Goal: Task Accomplishment & Management: Use online tool/utility

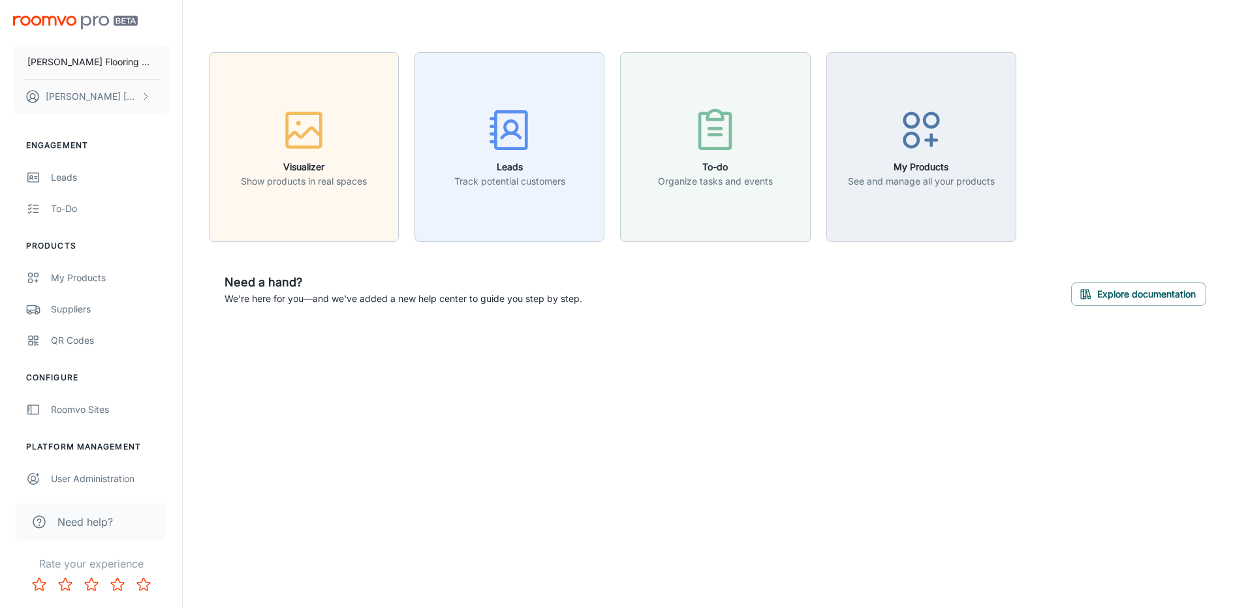
click at [1246, 13] on div "Visualizer Show products in real spaces Leads Track potential customers To-do O…" at bounding box center [715, 187] width 1065 height 374
click at [99, 334] on div "QR Codes" at bounding box center [110, 341] width 118 height 14
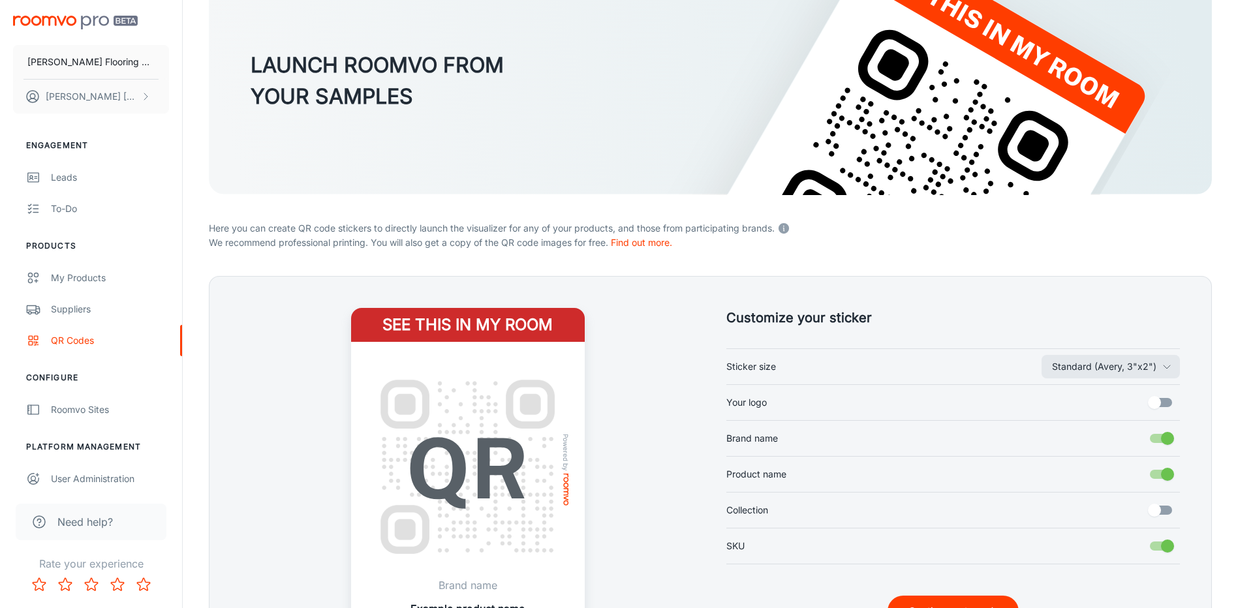
scroll to position [251, 0]
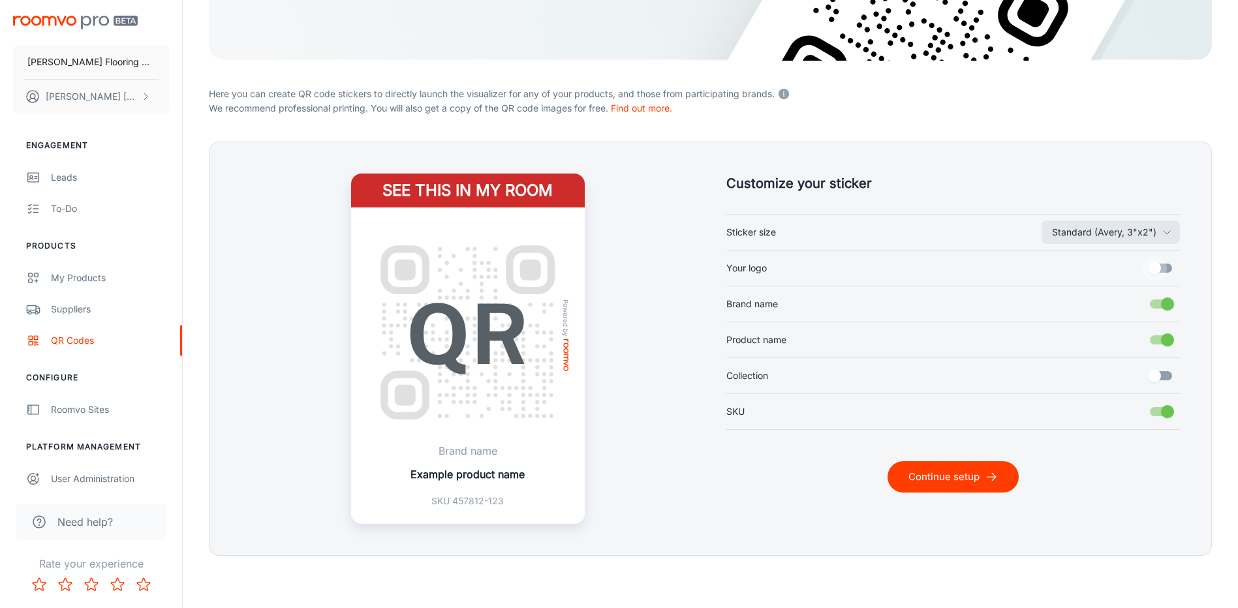
click at [1154, 270] on input "Your logo" at bounding box center [1155, 268] width 74 height 25
checkbox input "true"
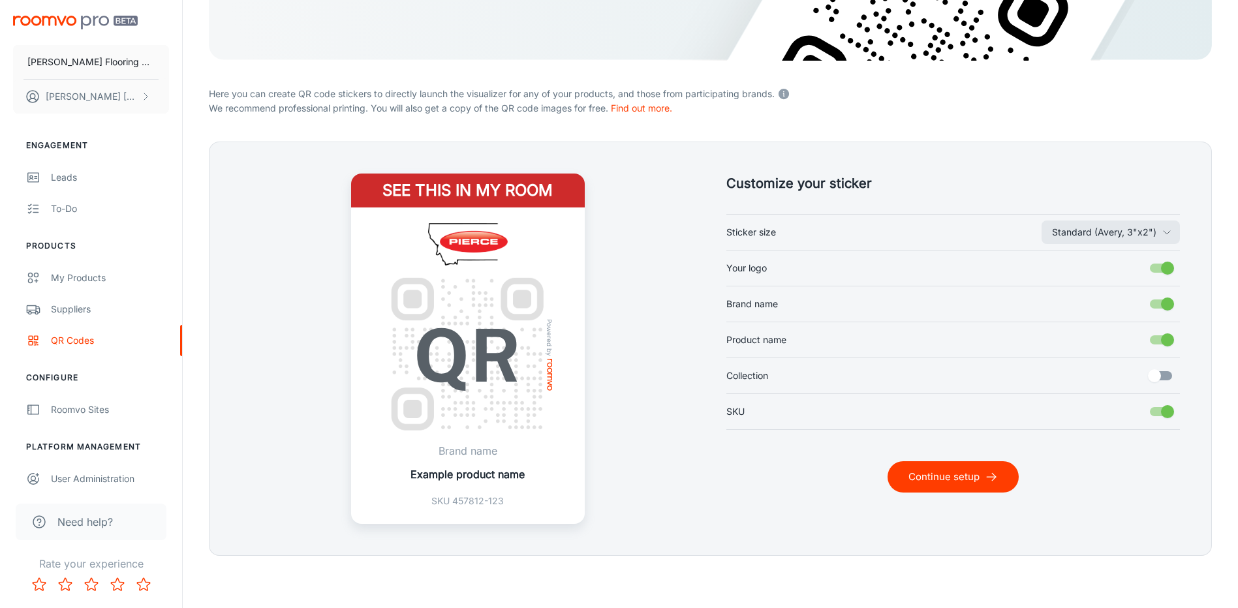
click at [925, 471] on button "Continue setup" at bounding box center [953, 477] width 131 height 31
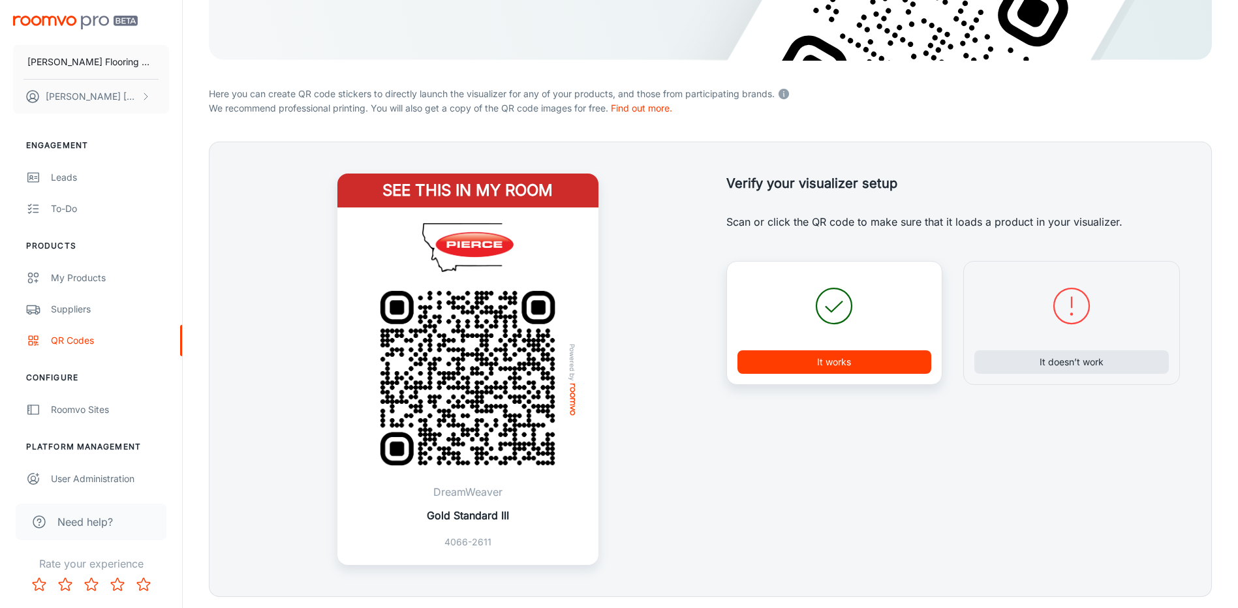
click at [860, 365] on button "It works" at bounding box center [835, 363] width 195 height 24
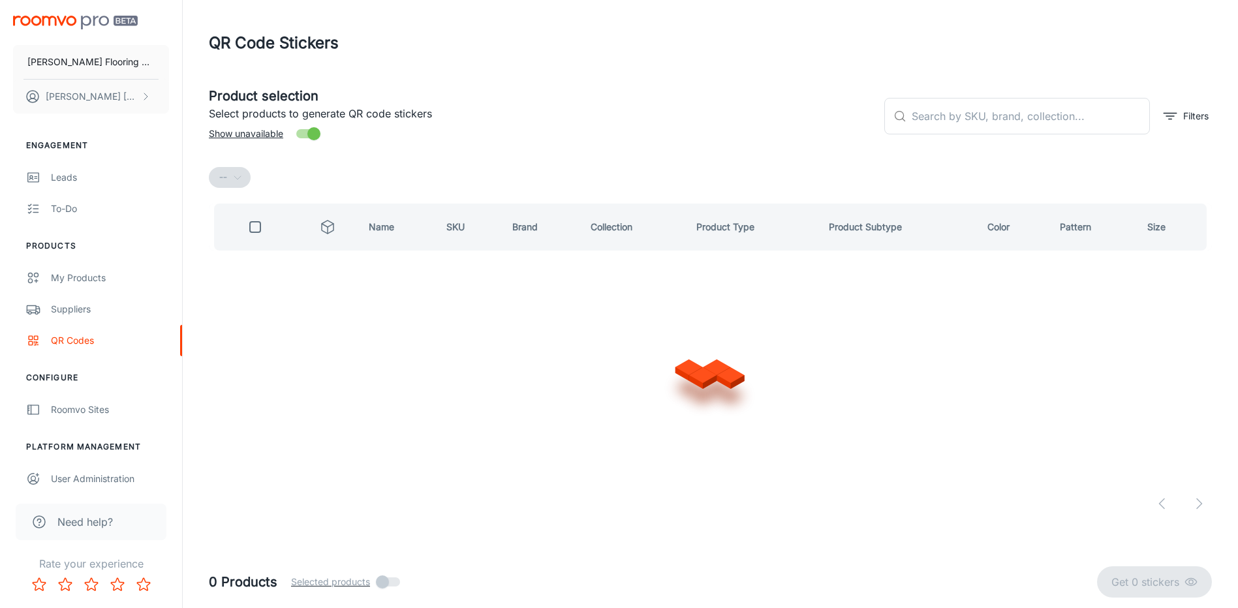
scroll to position [0, 0]
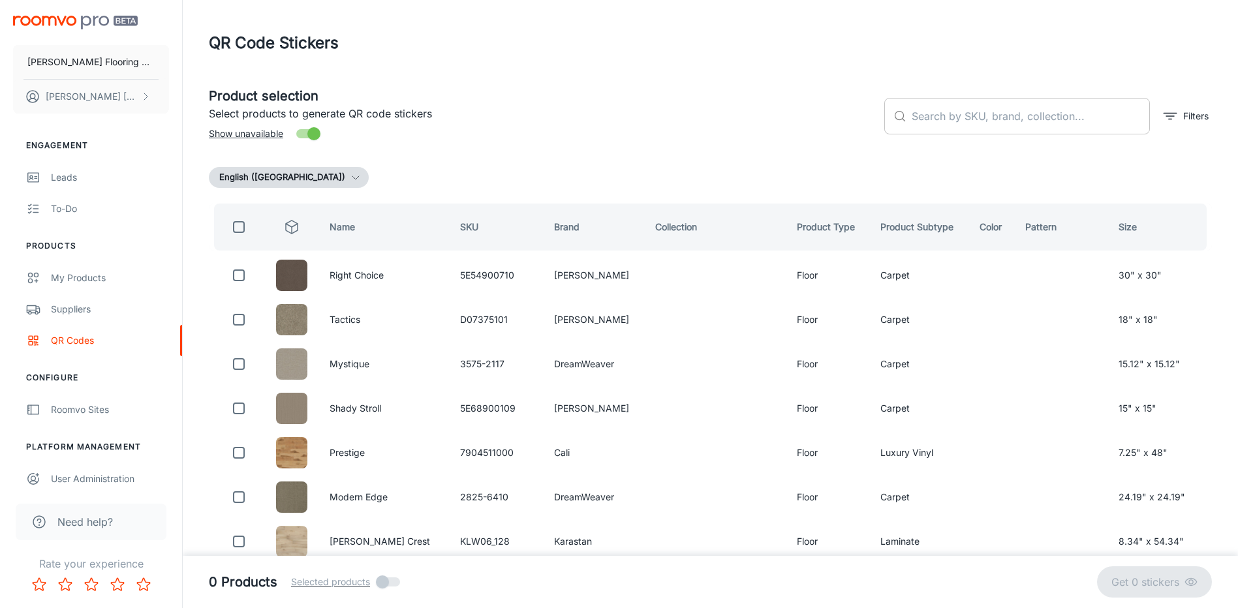
click at [956, 123] on input "text" at bounding box center [1031, 116] width 238 height 37
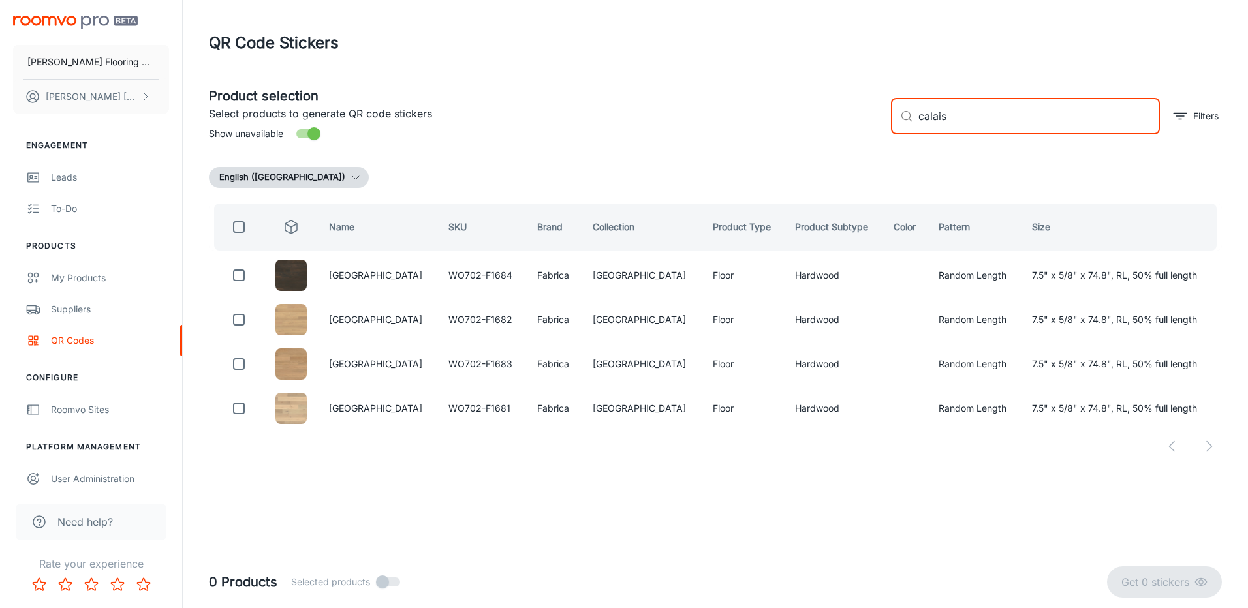
type input "calais"
click at [246, 229] on input "checkbox" at bounding box center [239, 227] width 26 height 26
checkbox input "true"
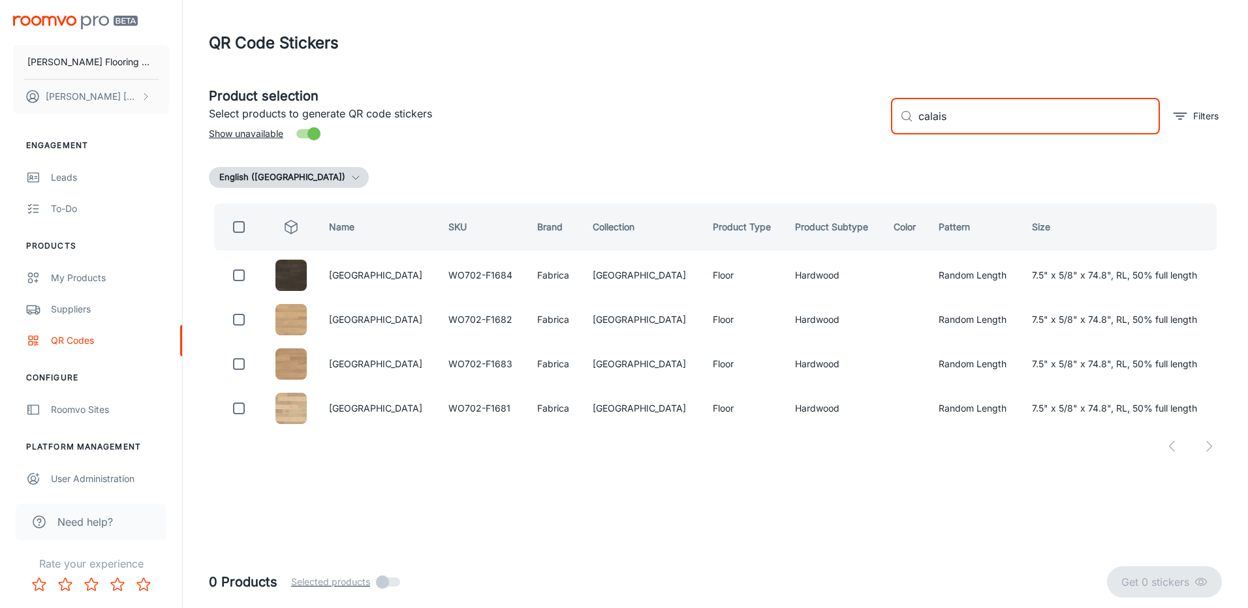
checkbox input "true"
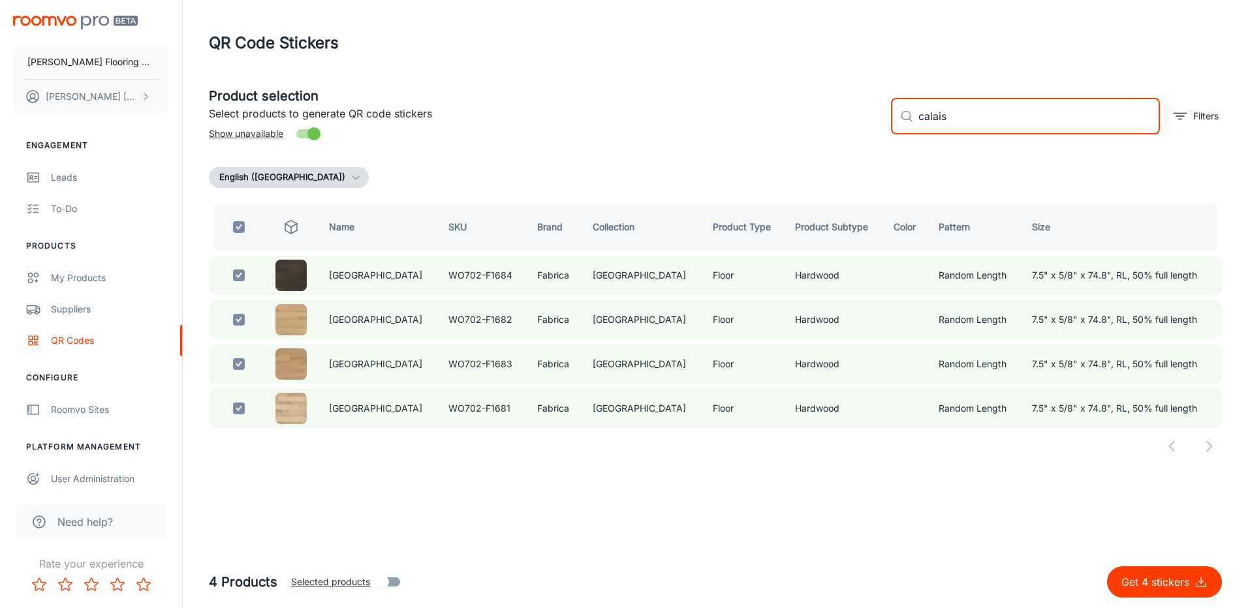
drag, startPoint x: 960, startPoint y: 113, endPoint x: 849, endPoint y: 132, distance: 112.6
click at [849, 132] on div "Product selection Select products to generate QR code stickers Show unavailable…" at bounding box center [710, 111] width 1024 height 71
checkbox input "false"
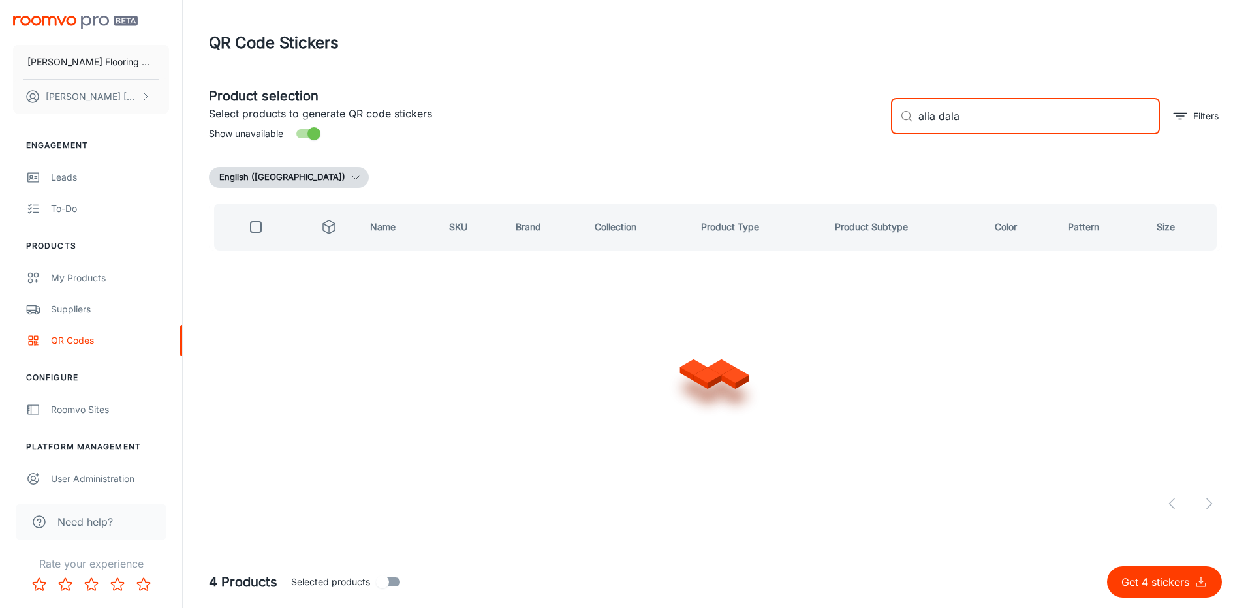
type input "alia dalai"
checkbox input "true"
type input "a"
checkbox input "false"
type input "premier choice"
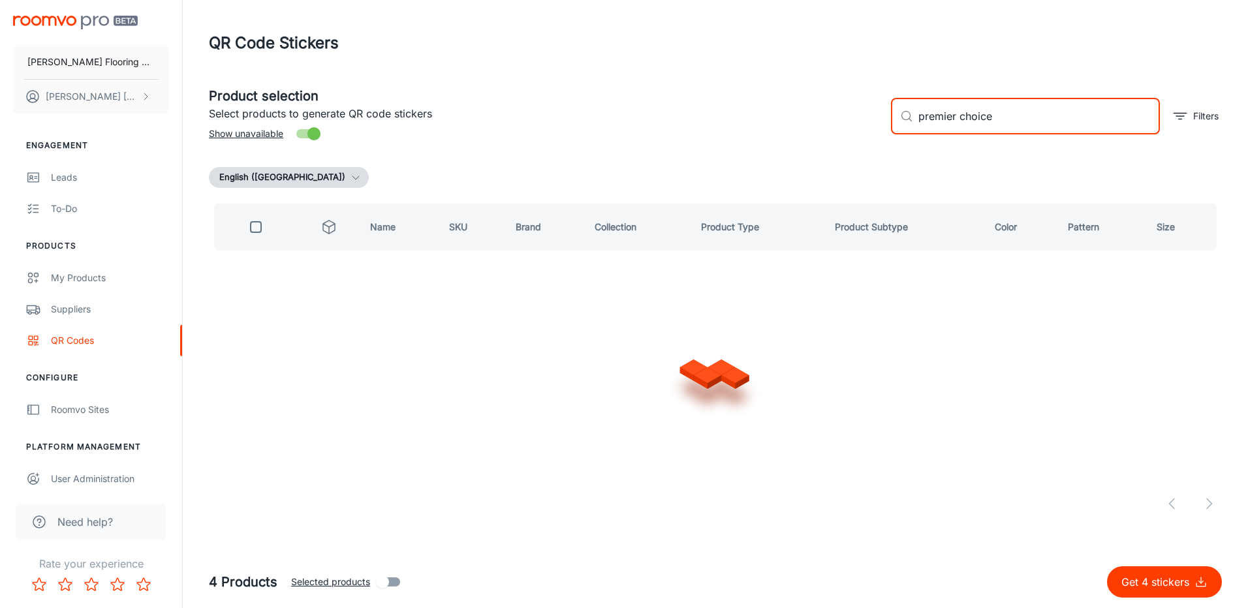
checkbox input "true"
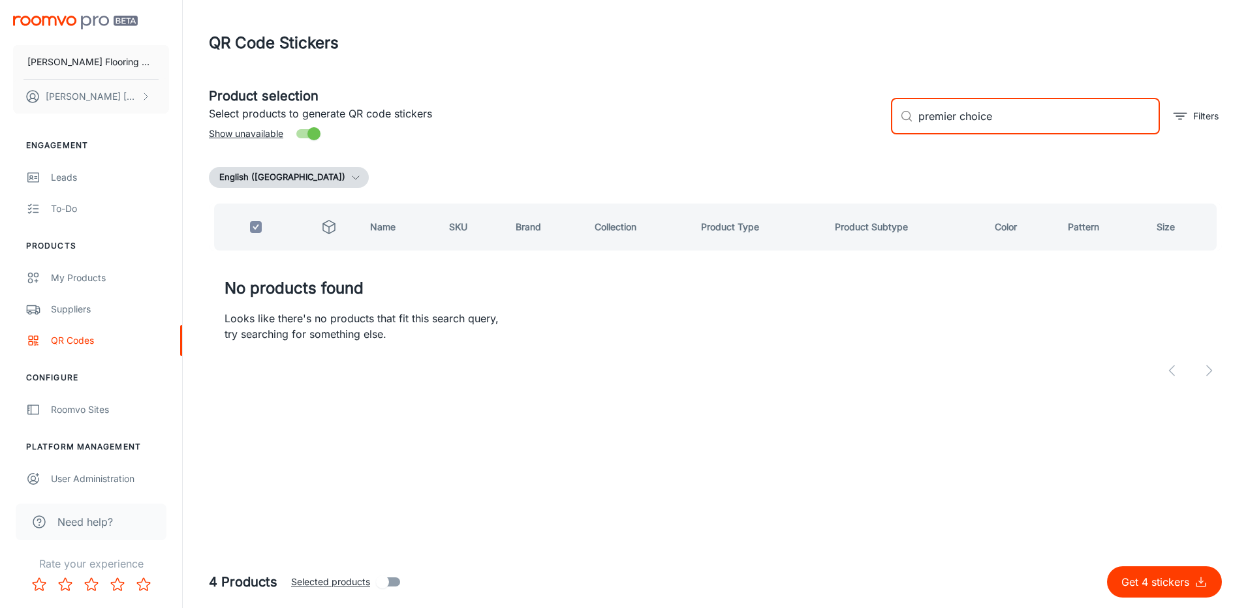
drag, startPoint x: 960, startPoint y: 124, endPoint x: 943, endPoint y: 128, distance: 17.4
click at [943, 128] on input "premier choice" at bounding box center [1040, 116] width 242 height 37
type input "pr"
checkbox input "false"
type input "p"
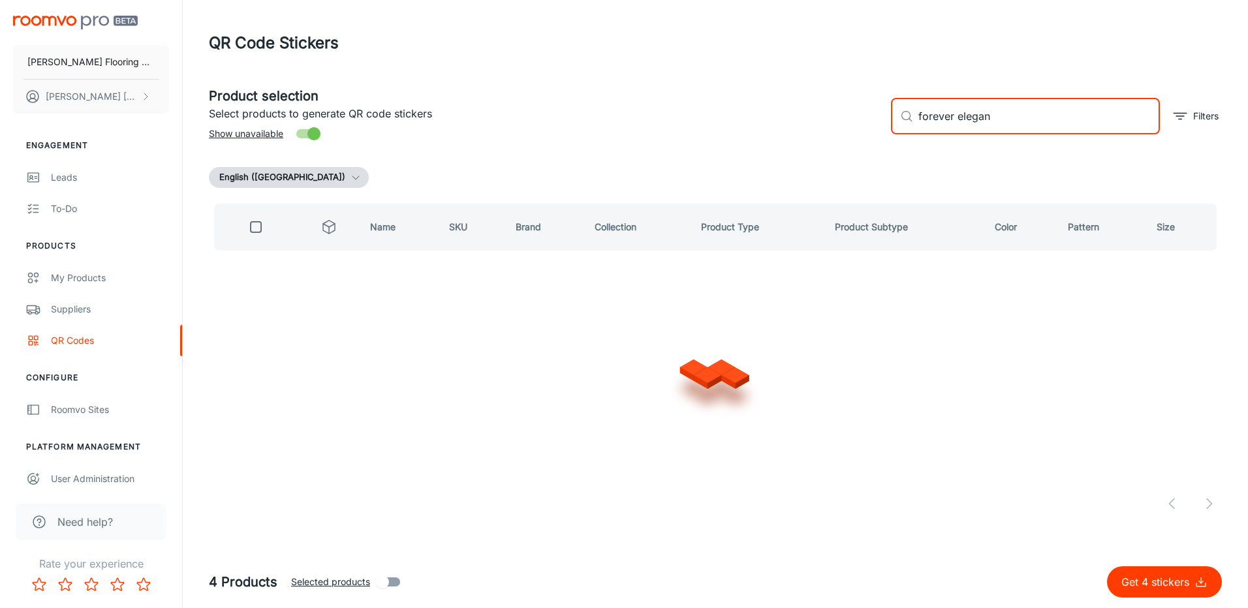
type input "forever elegant"
checkbox input "true"
type input "f"
checkbox input "false"
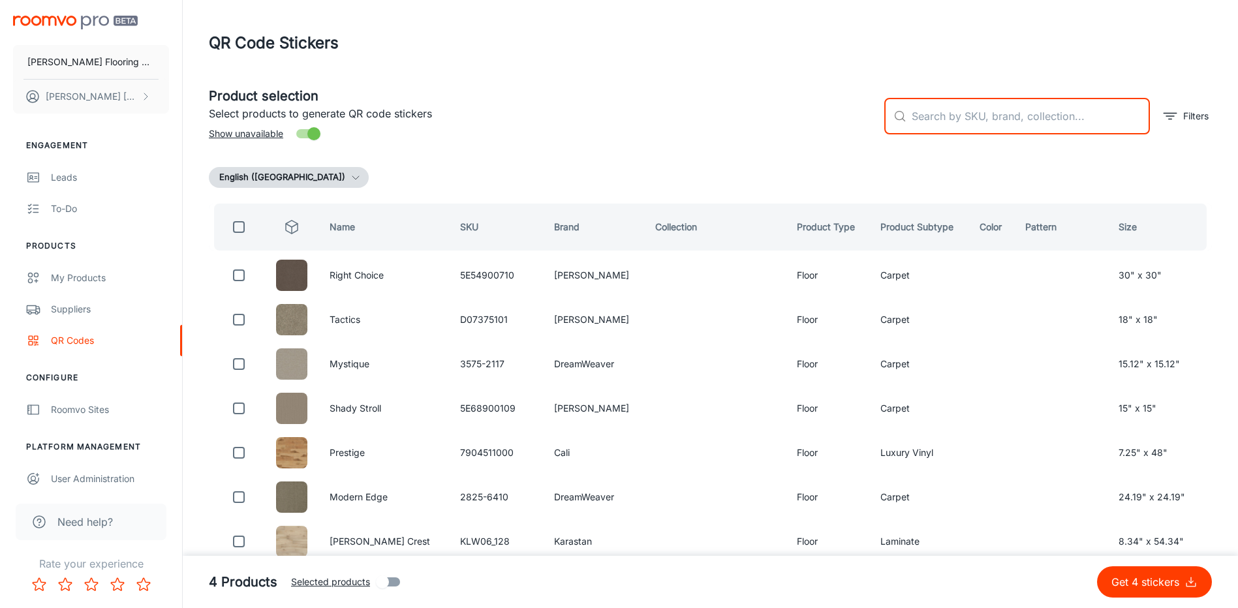
click at [984, 115] on input "text" at bounding box center [1031, 116] width 238 height 37
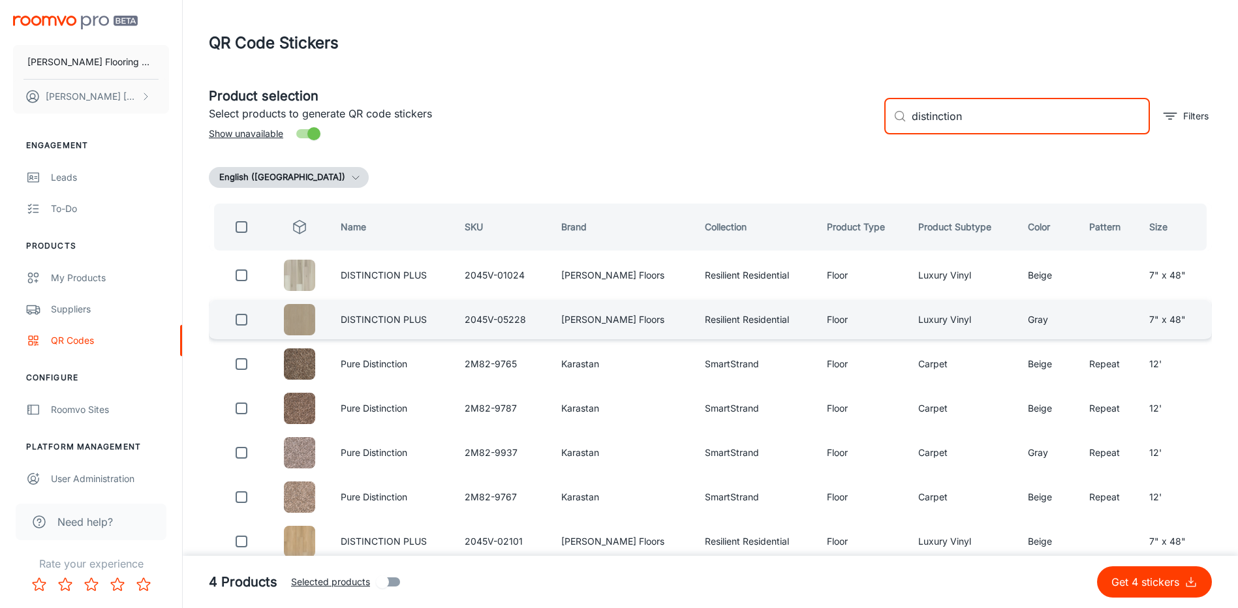
type input "distinction"
click at [247, 319] on input "checkbox" at bounding box center [241, 320] width 26 height 26
checkbox input "true"
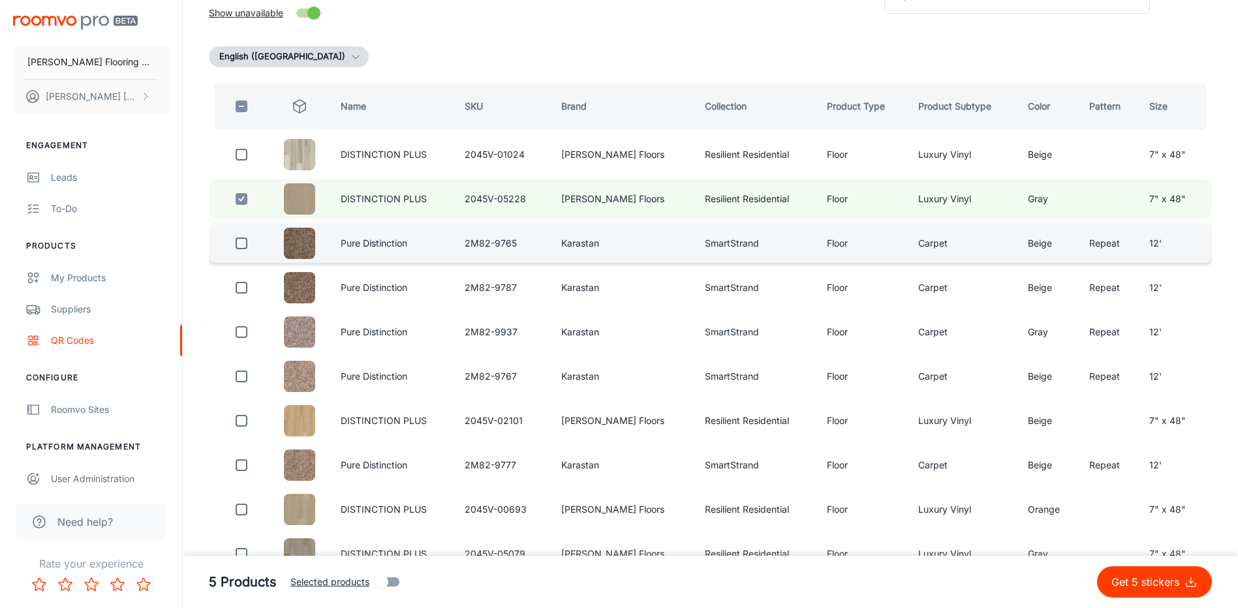
scroll to position [131, 0]
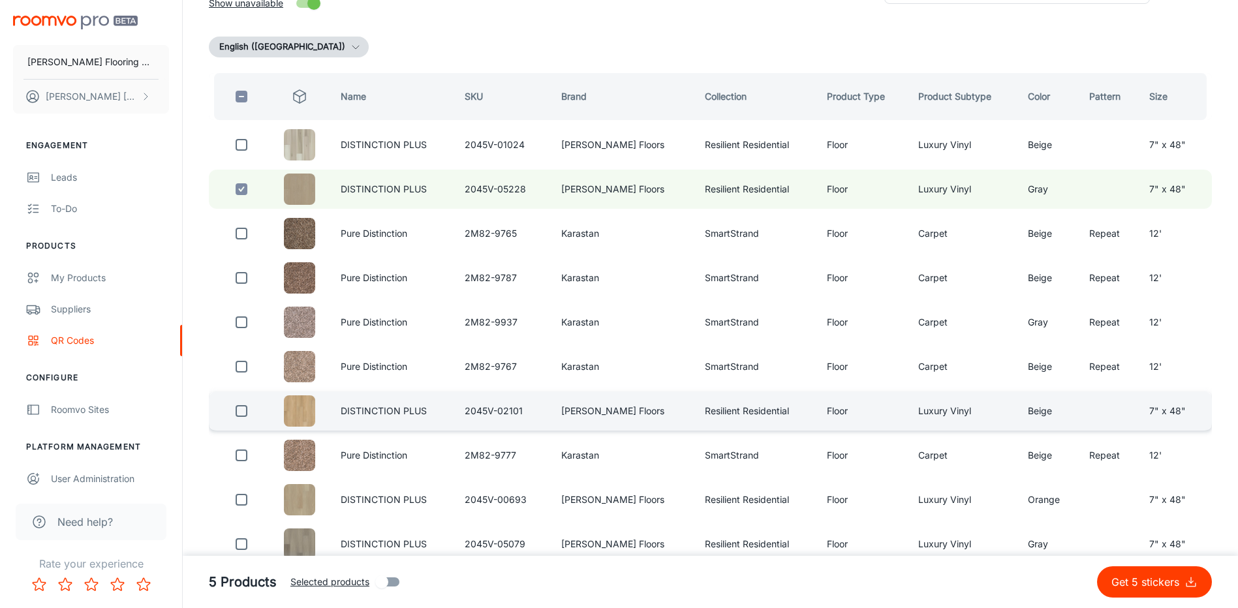
click at [251, 411] on input "checkbox" at bounding box center [241, 411] width 26 height 26
checkbox input "true"
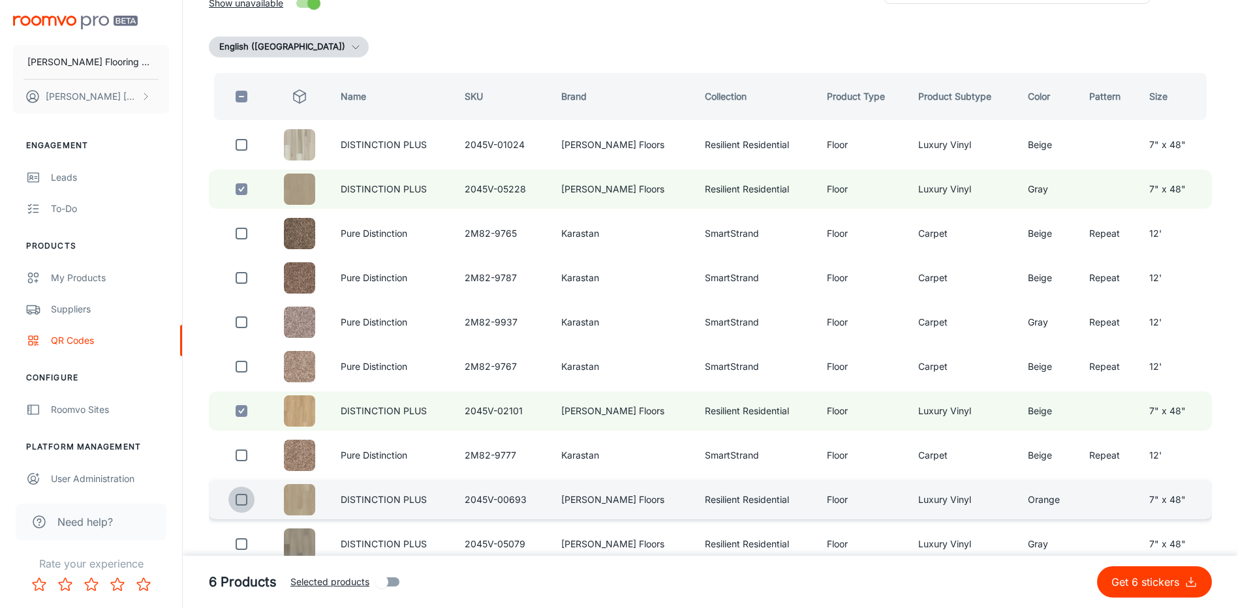
click at [248, 501] on input "checkbox" at bounding box center [241, 500] width 26 height 26
checkbox input "true"
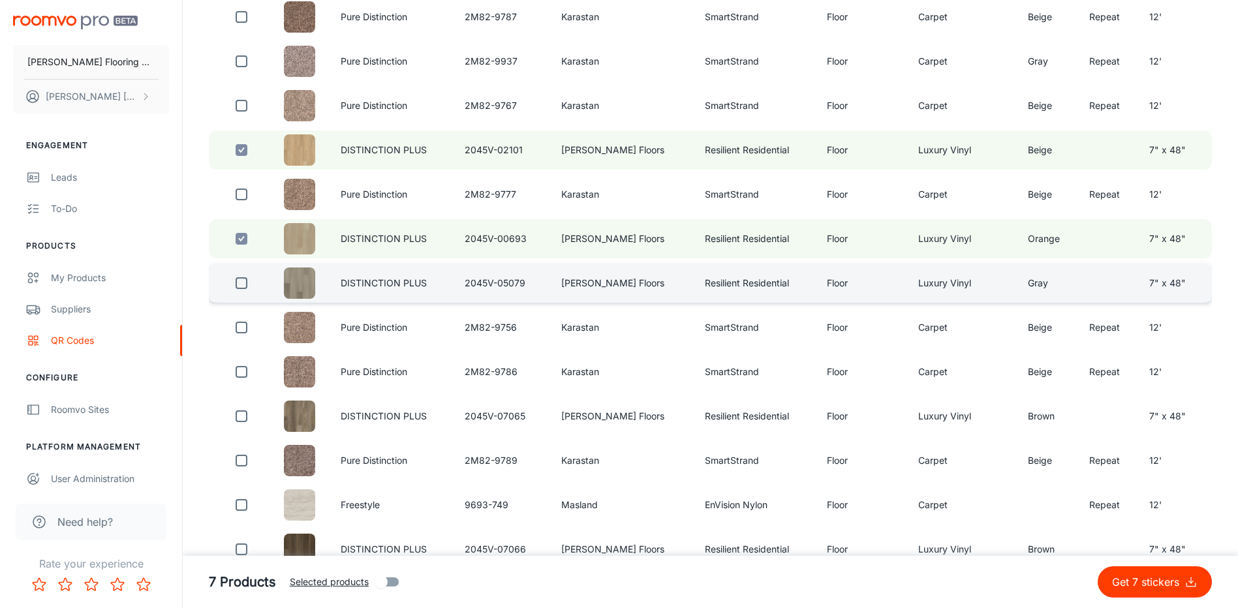
click at [245, 284] on input "checkbox" at bounding box center [241, 283] width 26 height 26
checkbox input "true"
click at [1138, 584] on p "Get 8 stickers" at bounding box center [1148, 582] width 73 height 16
checkbox input "false"
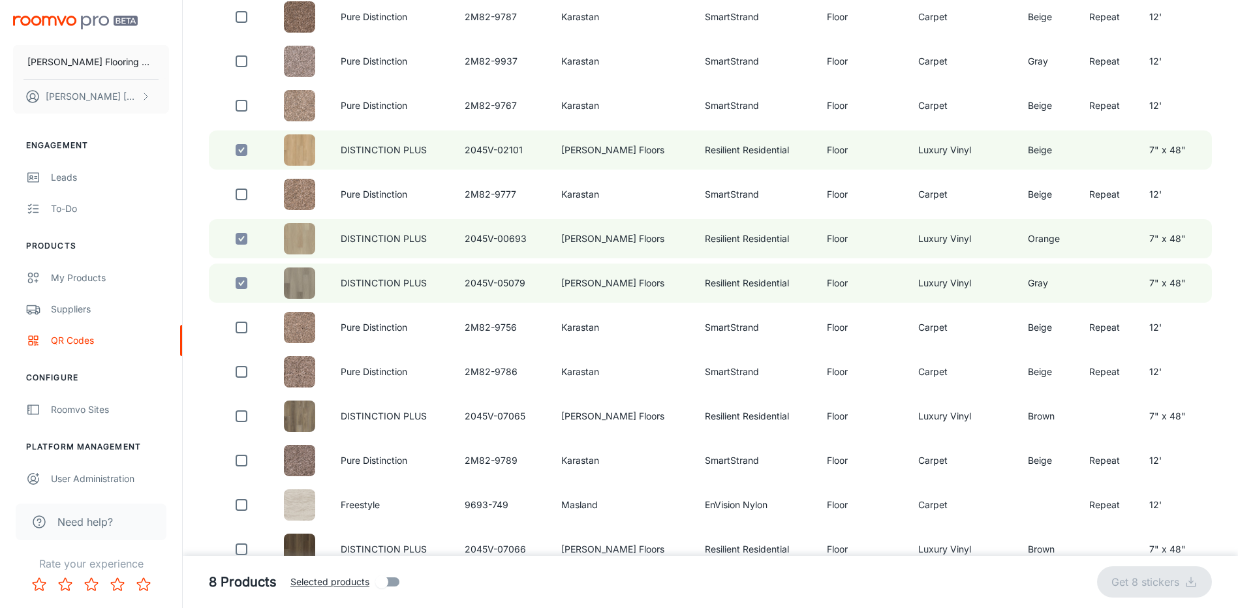
checkbox input "false"
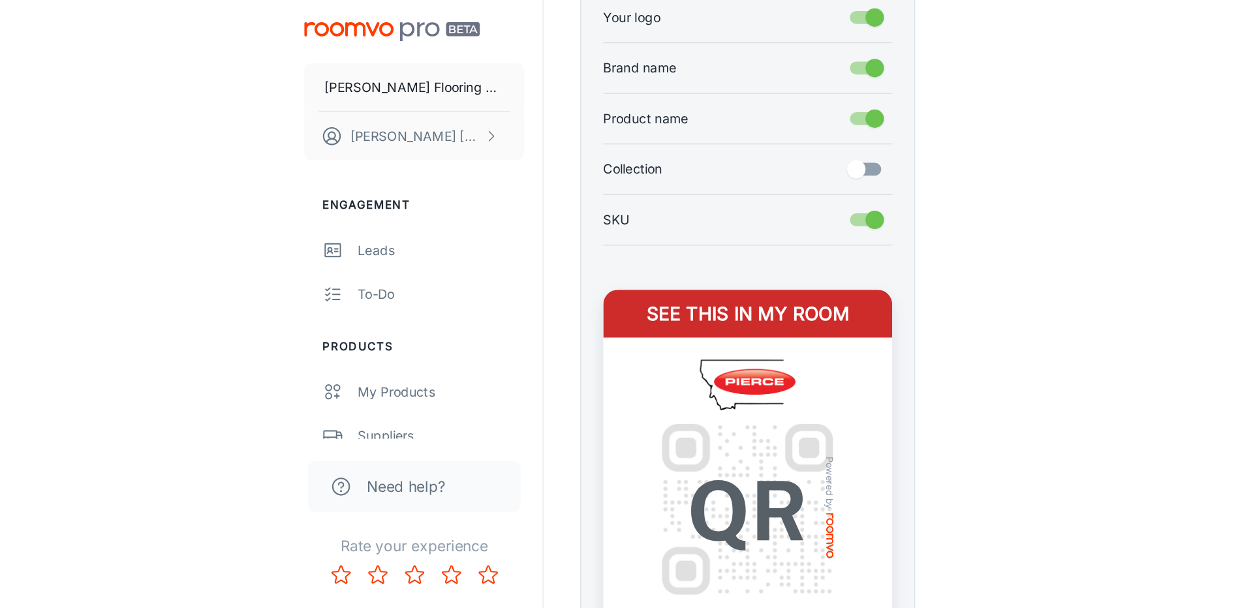
scroll to position [251, 0]
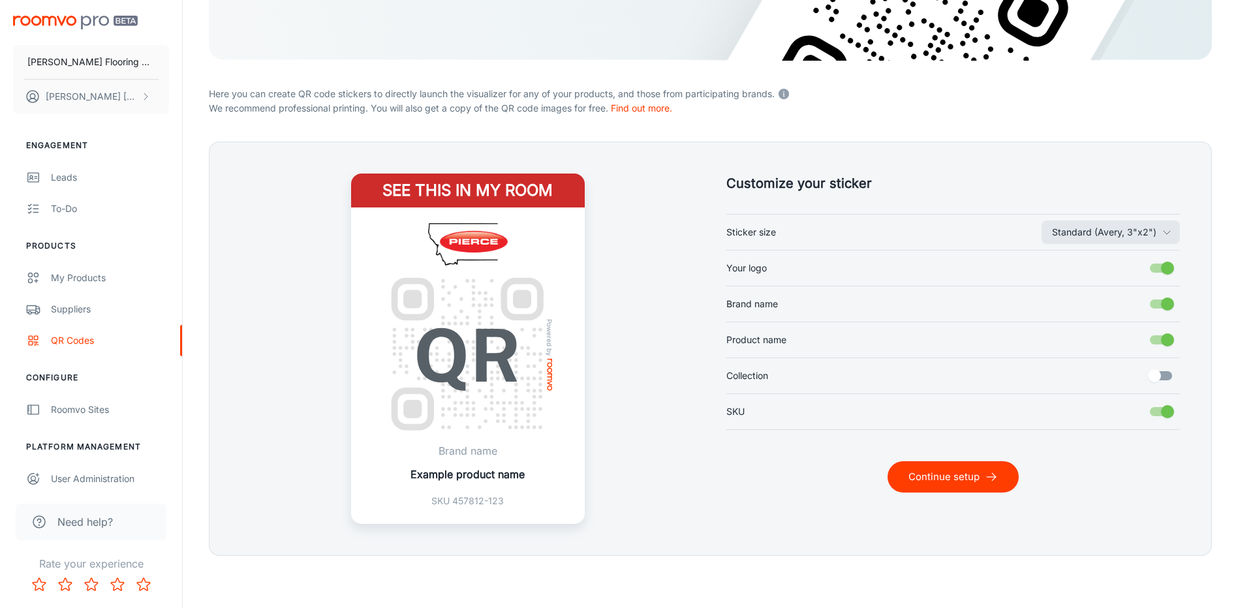
click at [1064, 108] on p "We recommend professional printing. You will also get a copy of the QR code ima…" at bounding box center [710, 108] width 1003 height 14
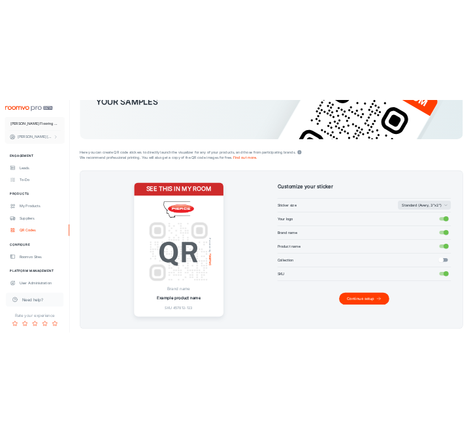
scroll to position [186, 0]
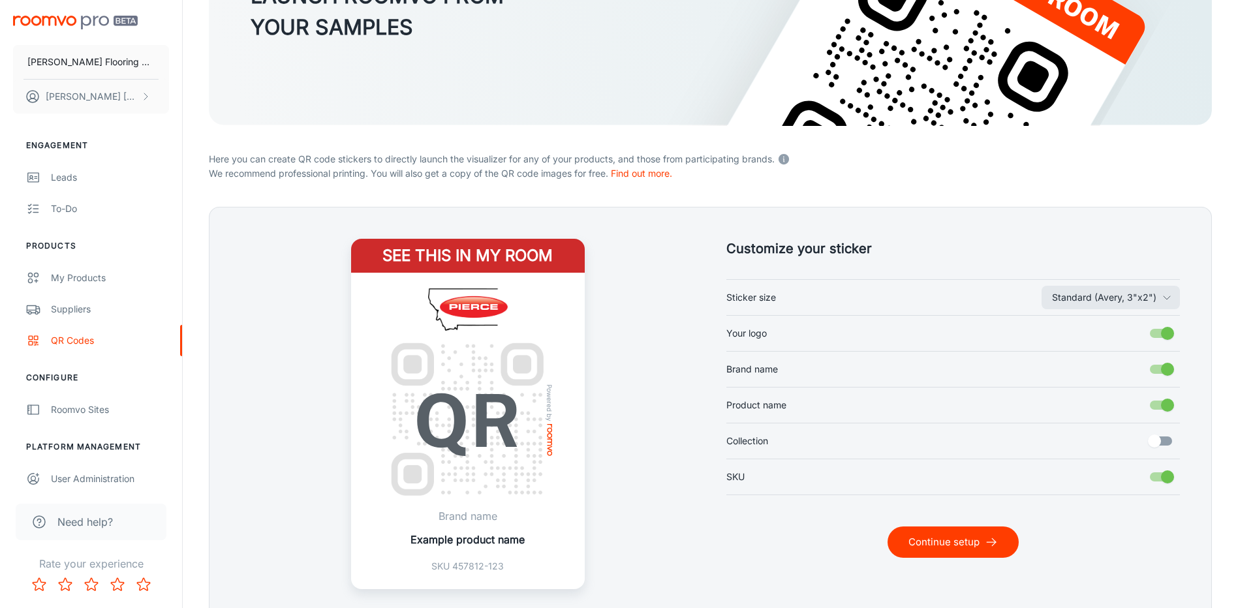
click at [1031, 127] on form "LAUNCH ROOMVO FROM YOUR SAMPLES Here you can create QR code stickers to directl…" at bounding box center [710, 260] width 1003 height 721
